Goal: Transaction & Acquisition: Purchase product/service

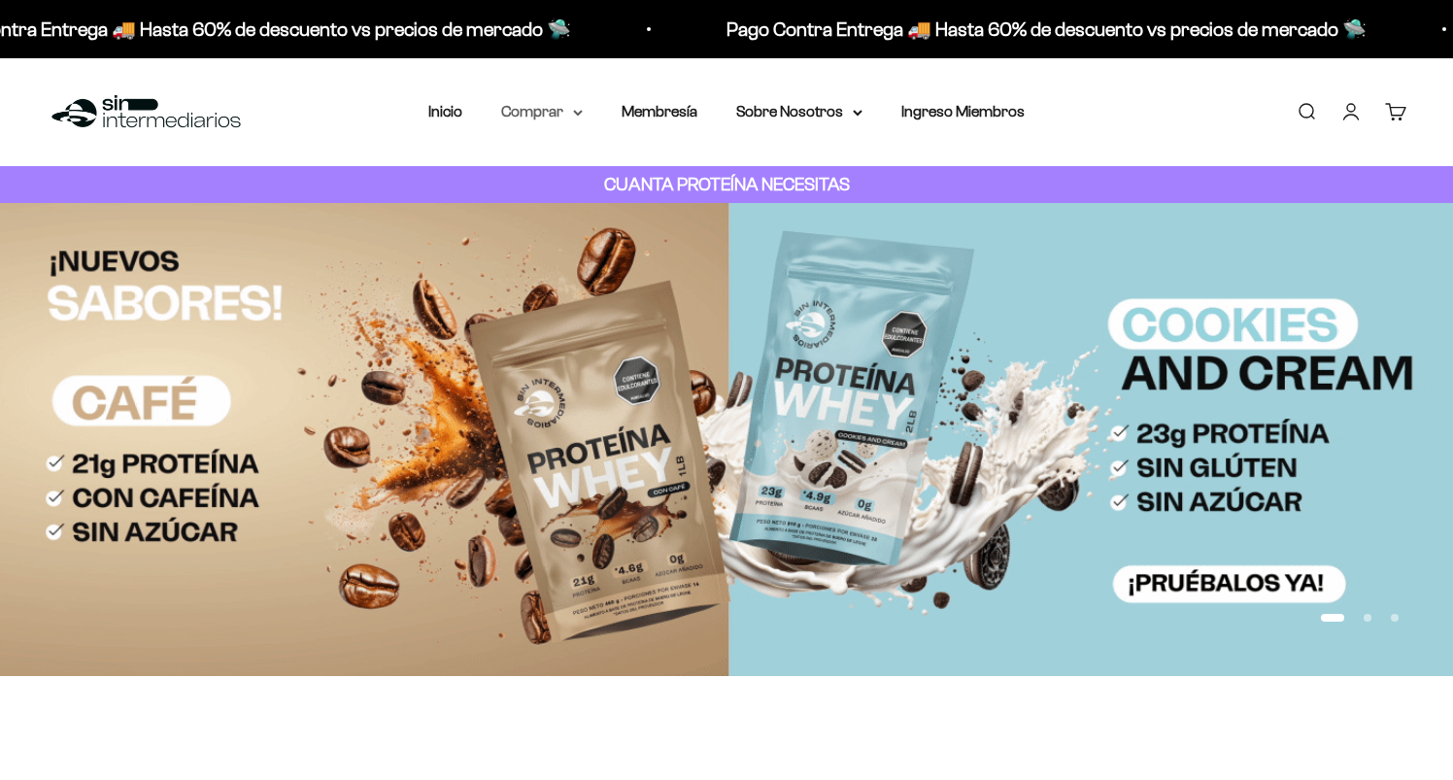
click at [528, 116] on summary "Comprar" at bounding box center [542, 111] width 82 height 25
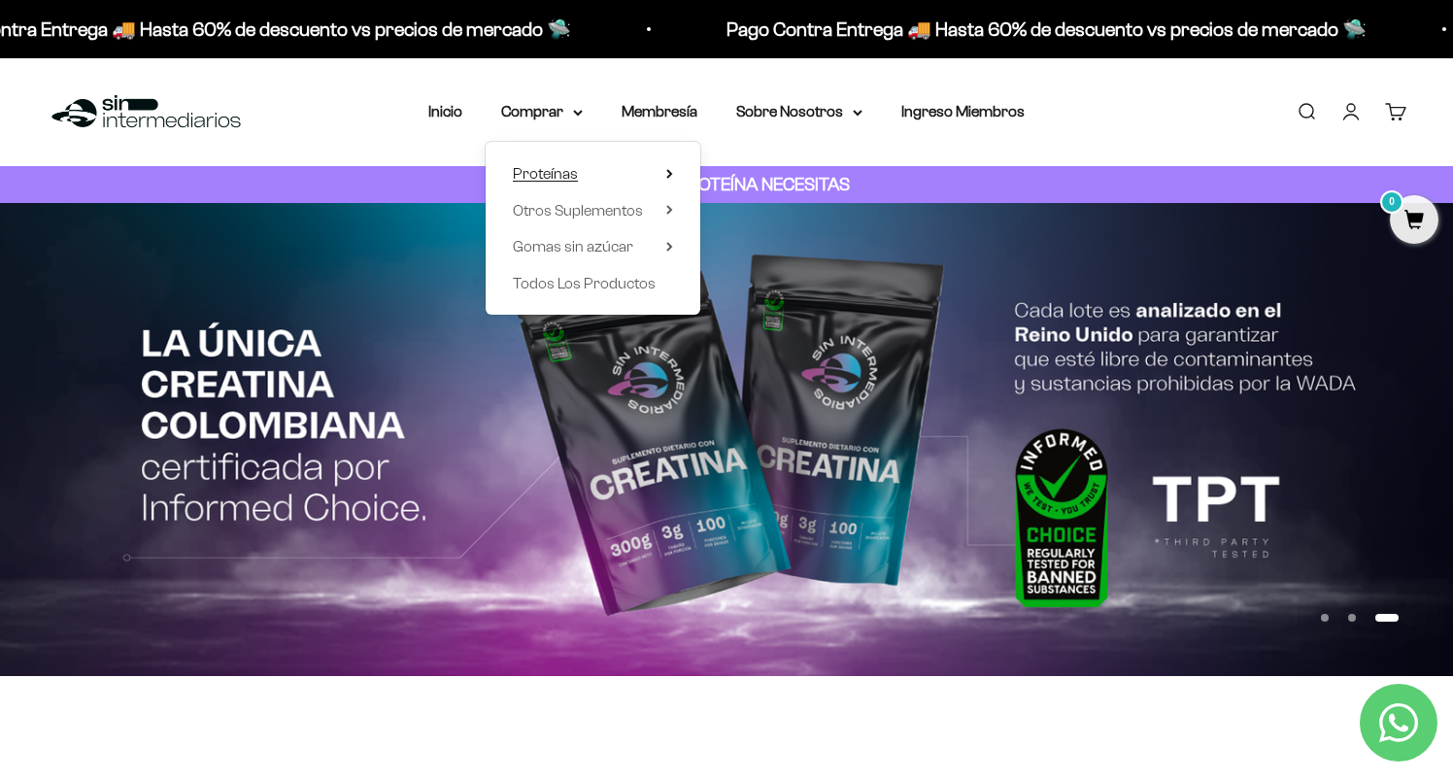
click at [570, 169] on summary "Proteínas" at bounding box center [593, 173] width 160 height 25
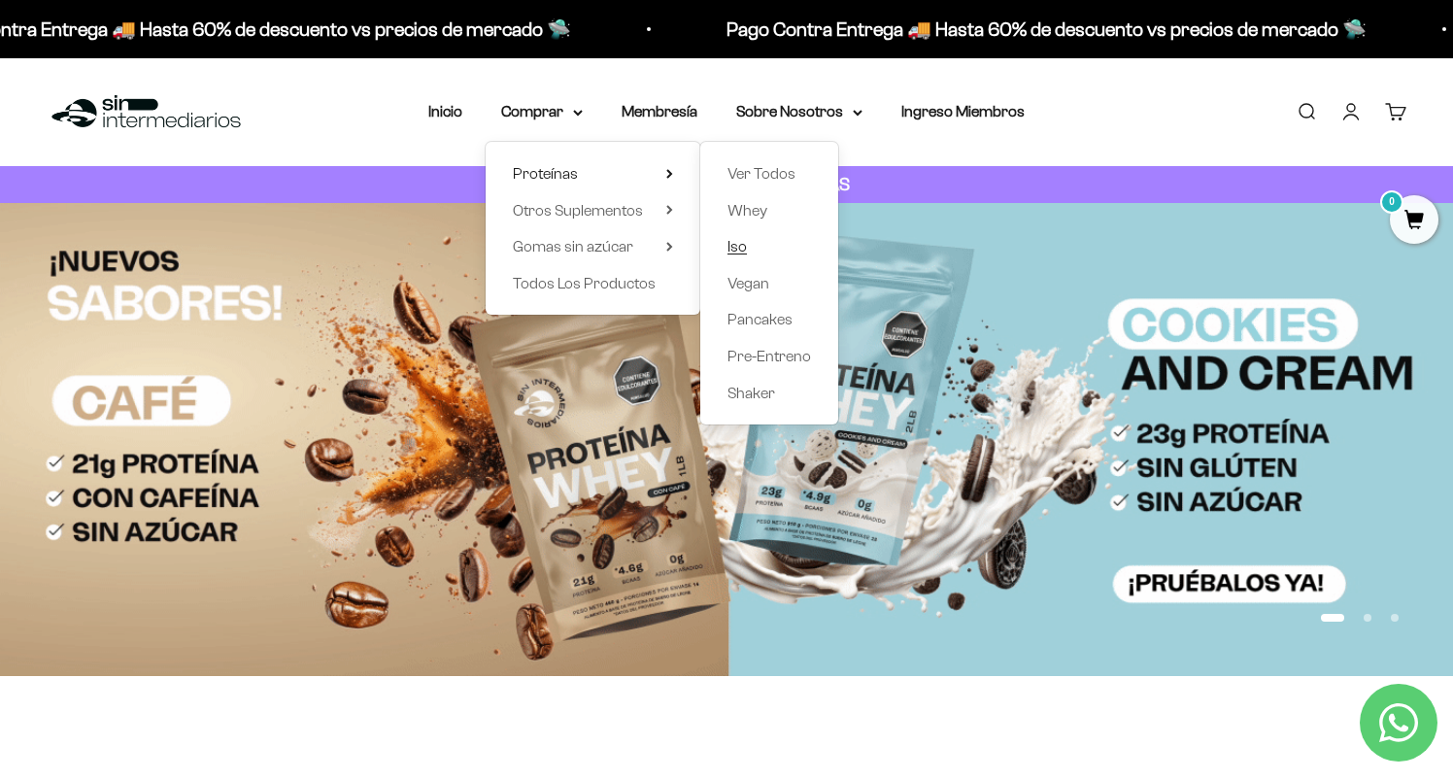
click at [752, 252] on link "Iso" at bounding box center [769, 246] width 84 height 25
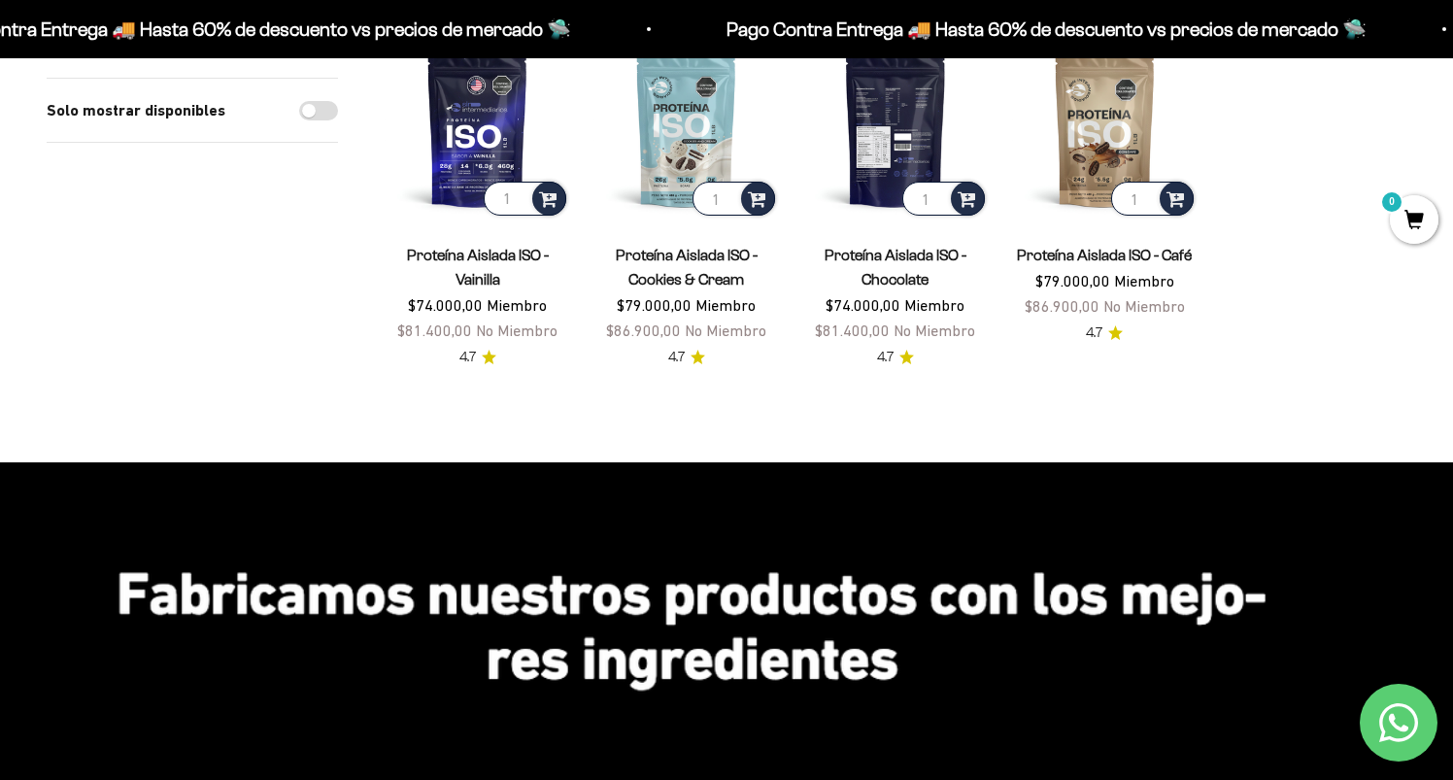
scroll to position [276, 0]
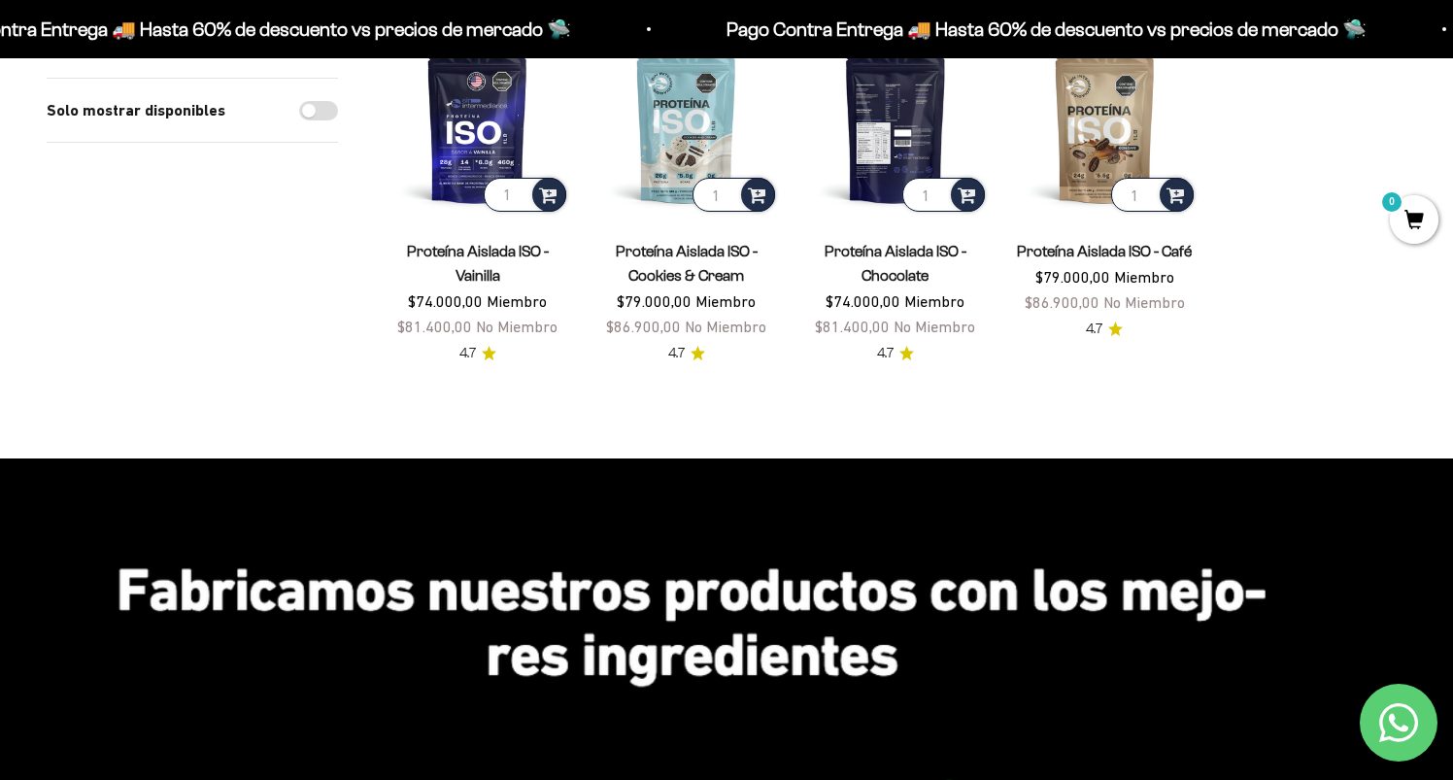
click at [888, 104] on img at bounding box center [895, 123] width 186 height 186
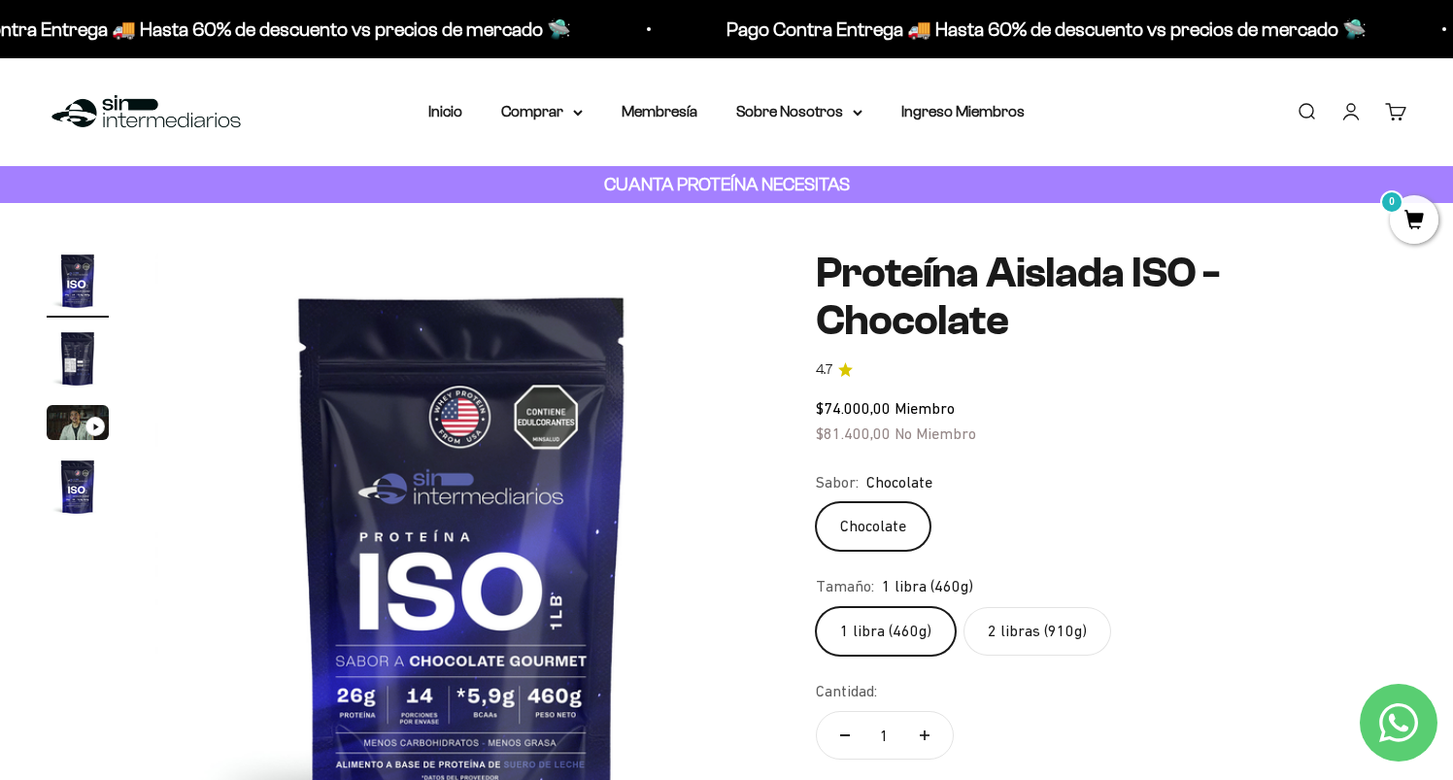
click at [1077, 628] on label "2 libras (910g)" at bounding box center [1038, 631] width 148 height 49
click at [816, 607] on input "2 libras (910g)" at bounding box center [815, 606] width 1 height 1
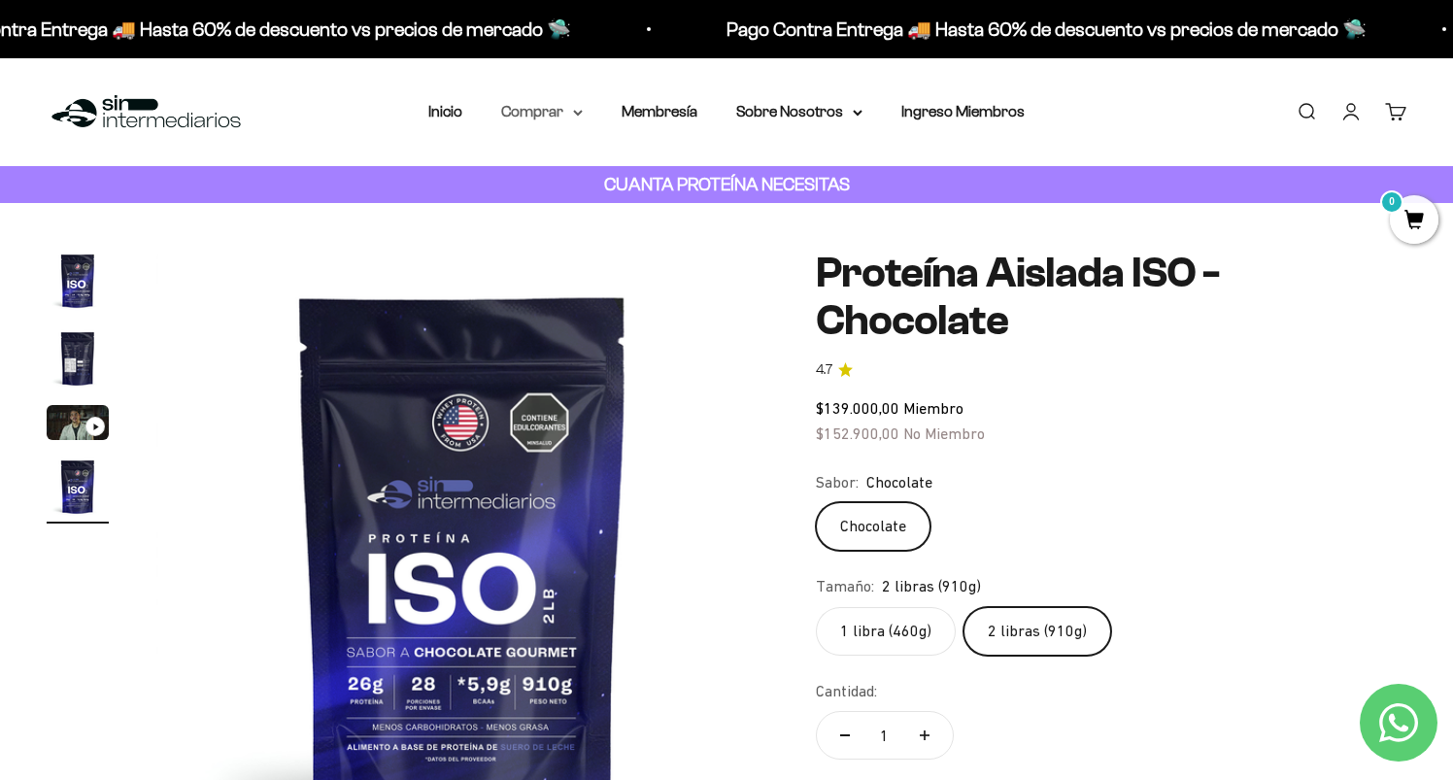
click at [573, 116] on icon at bounding box center [578, 113] width 10 height 7
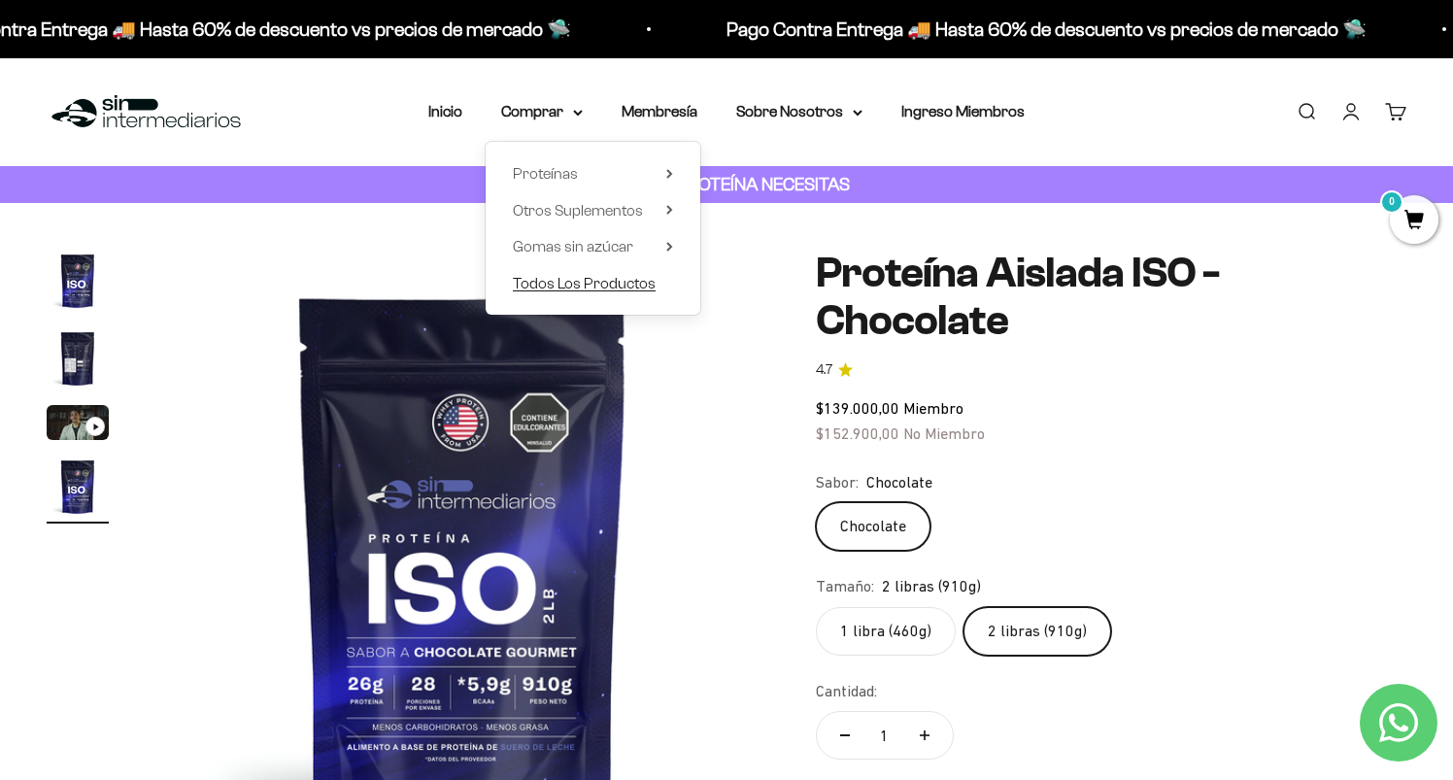
click at [601, 286] on span "Todos Los Productos" at bounding box center [584, 283] width 143 height 17
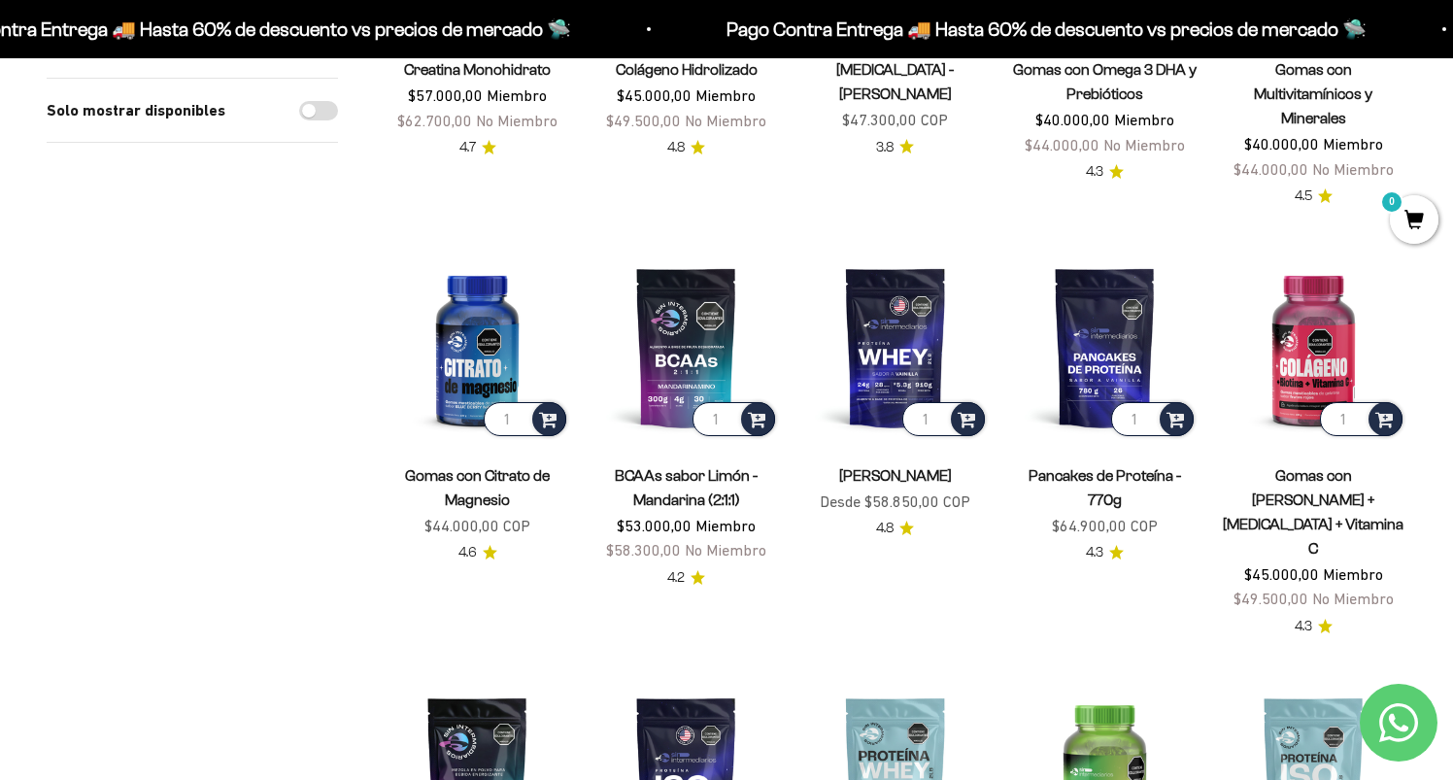
scroll to position [656, 0]
